Goal: Task Accomplishment & Management: Use online tool/utility

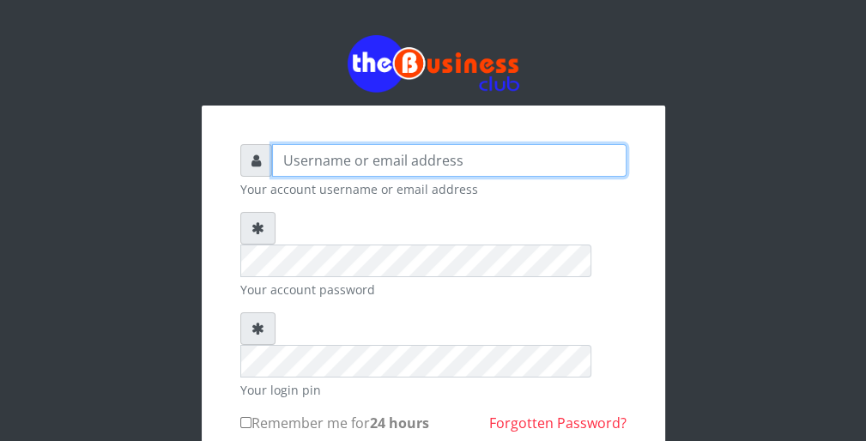
type input "wergbac8"
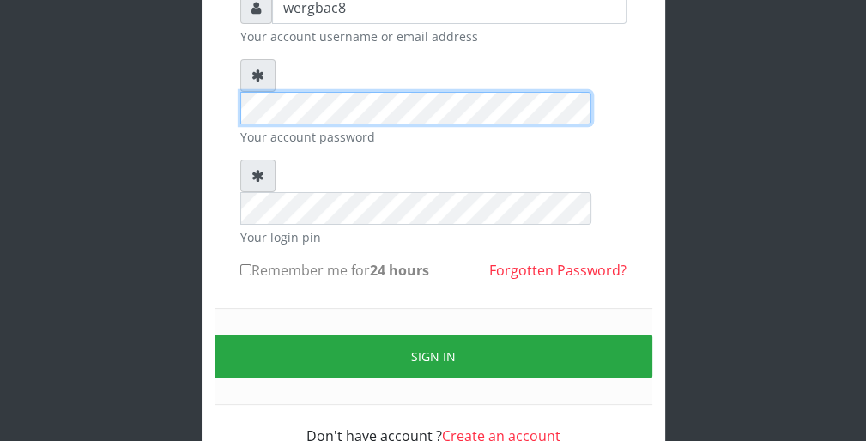
scroll to position [158, 0]
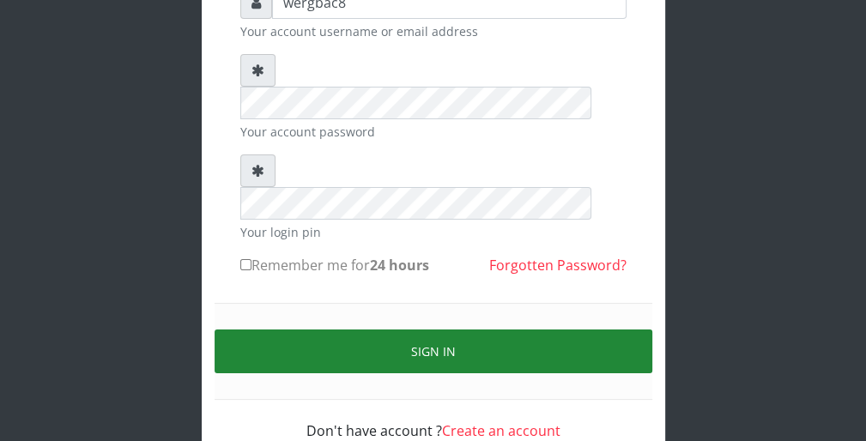
click at [596, 330] on button "Sign in" at bounding box center [434, 352] width 438 height 44
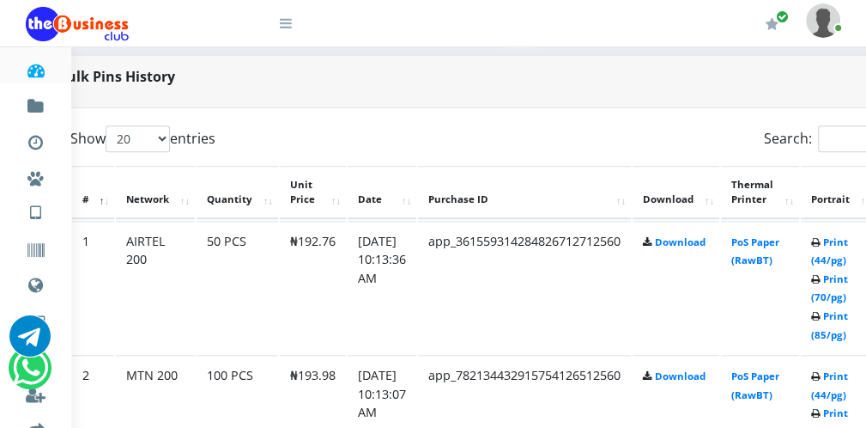
scroll to position [824, 34]
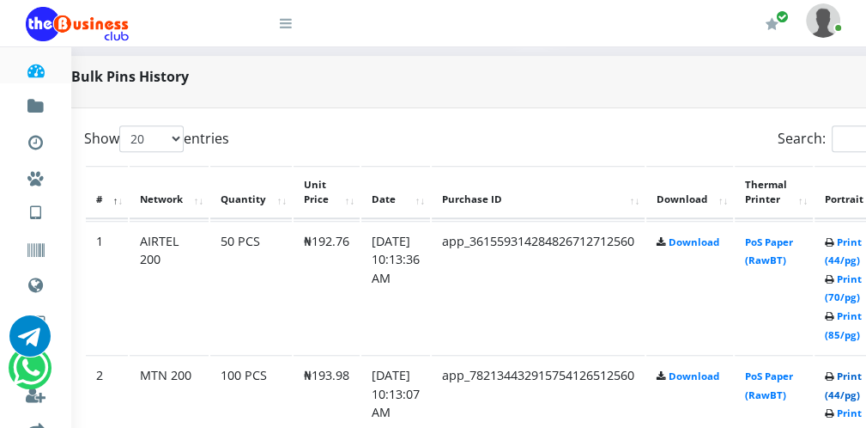
click at [852, 392] on link "Print (44/pg)" at bounding box center [843, 385] width 37 height 32
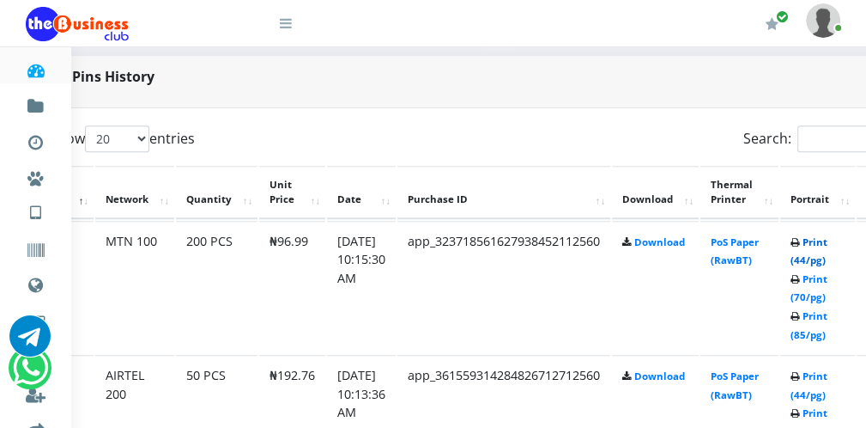
click at [816, 259] on link "Print (44/pg)" at bounding box center [809, 251] width 37 height 32
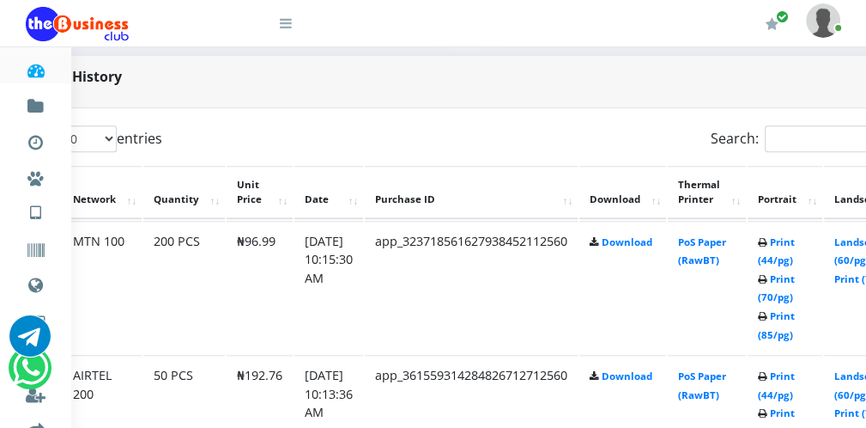
scroll to position [824, 99]
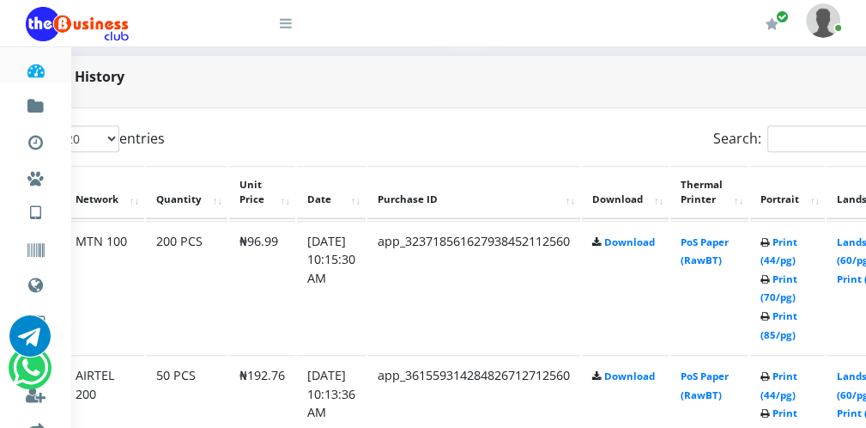
click at [289, 27] on icon at bounding box center [286, 23] width 12 height 14
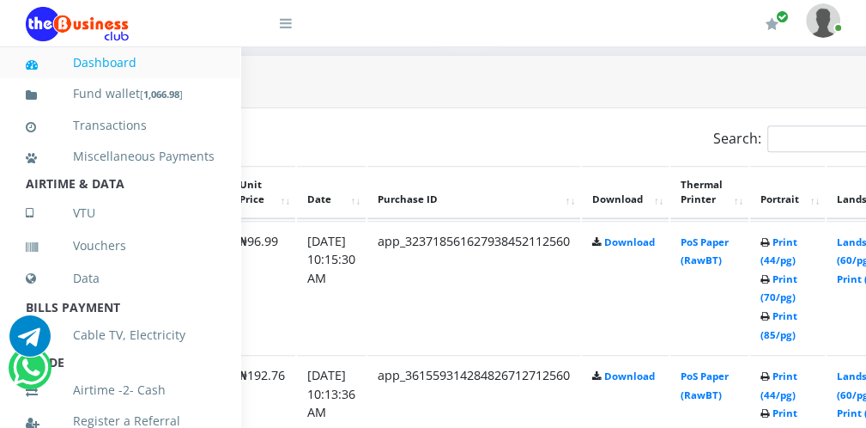
scroll to position [374, 0]
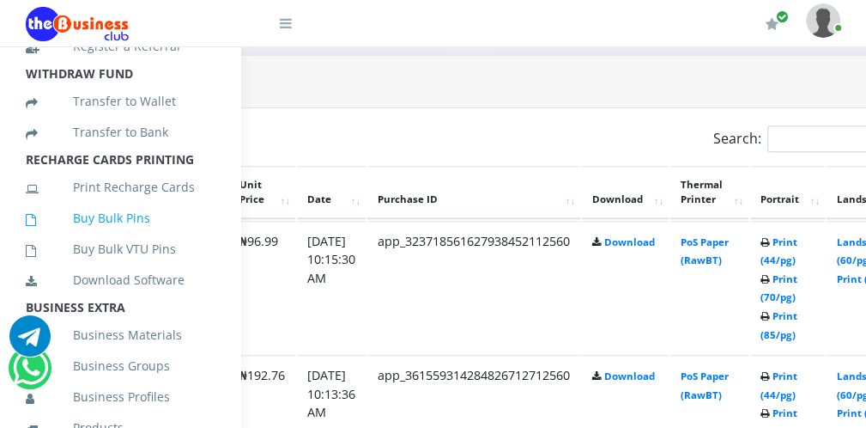
click at [165, 238] on link "Buy Bulk Pins" at bounding box center [120, 217] width 189 height 39
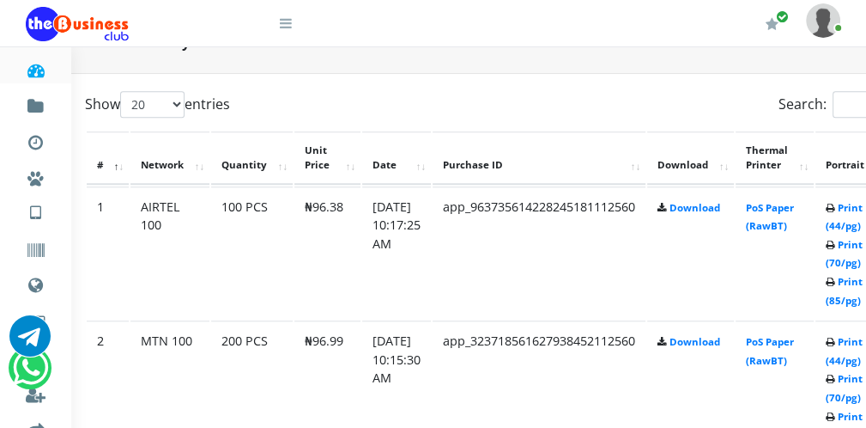
scroll to position [859, 69]
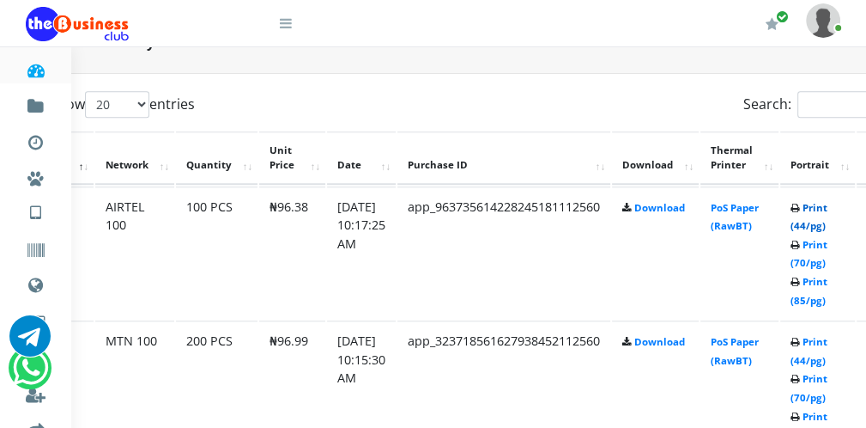
click at [816, 224] on link "Print (44/pg)" at bounding box center [809, 217] width 37 height 32
